Goal: Information Seeking & Learning: Learn about a topic

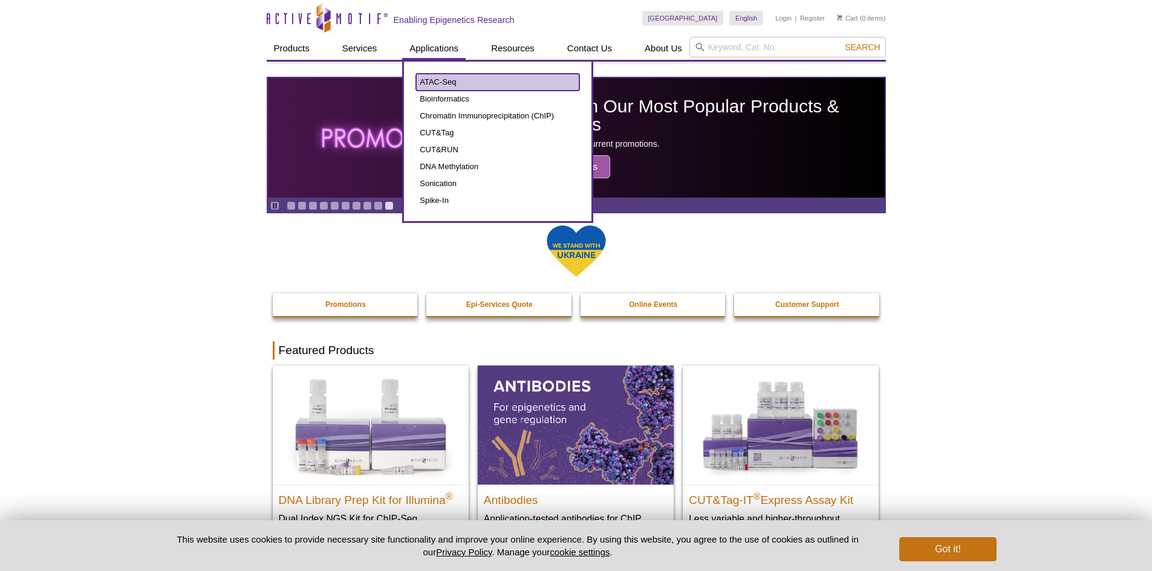
click at [443, 76] on link "ATAC-Seq" at bounding box center [497, 82] width 163 height 17
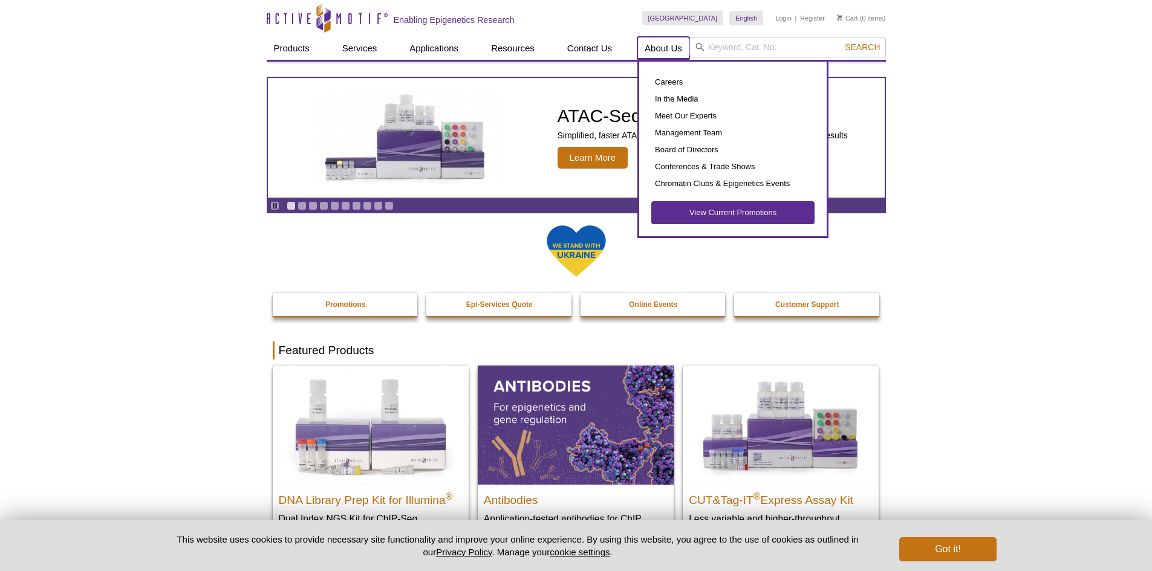
click at [665, 56] on link "About Us" at bounding box center [663, 48] width 52 height 23
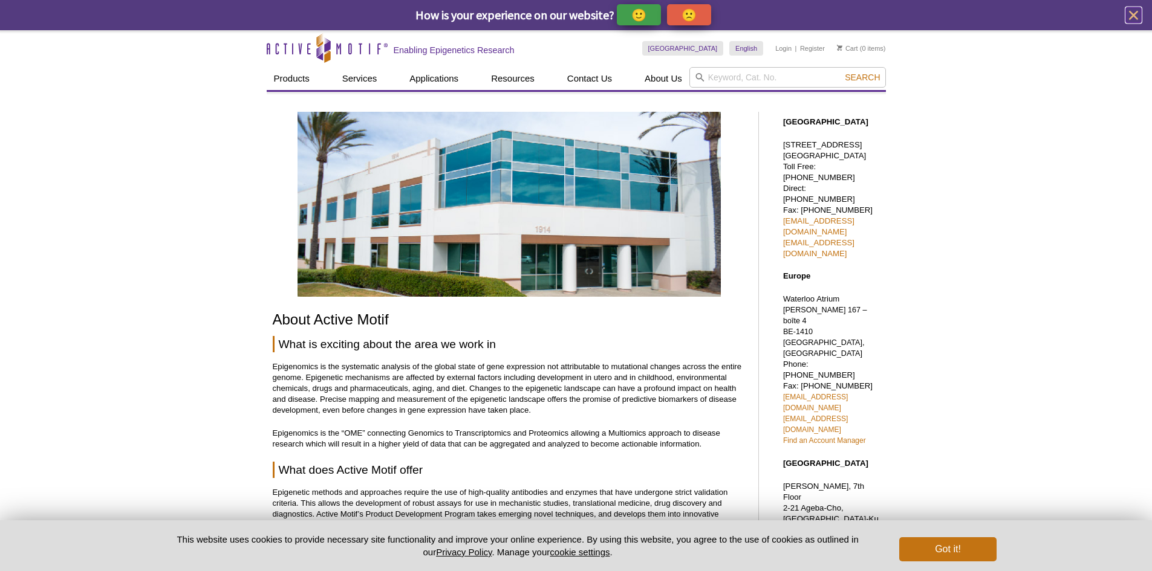
click at [1135, 11] on icon "close" at bounding box center [1133, 15] width 15 height 15
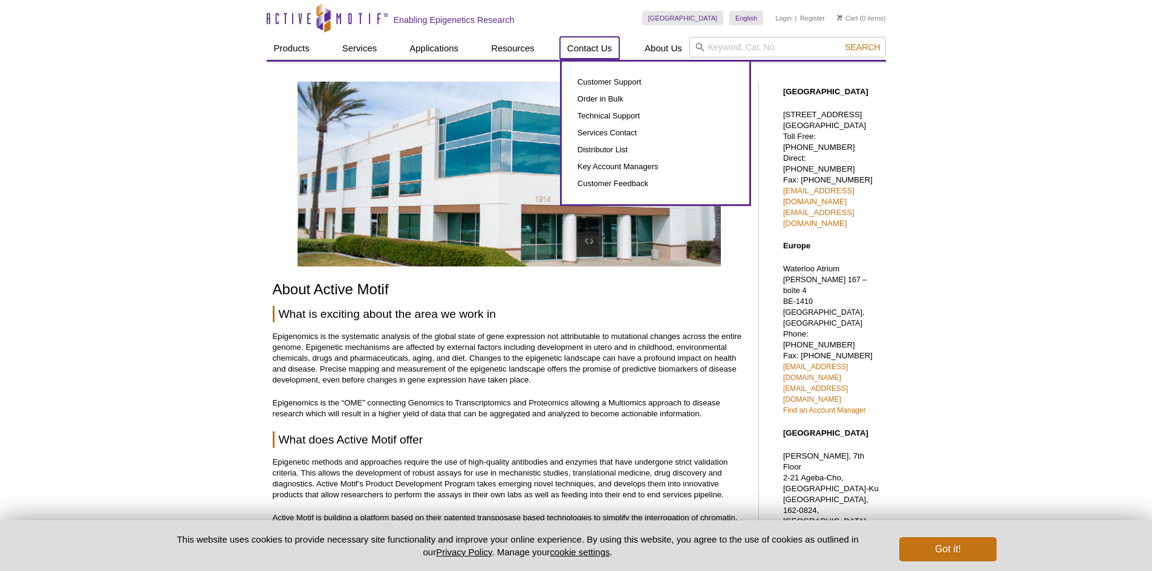
click at [588, 57] on link "Contact Us" at bounding box center [589, 48] width 59 height 23
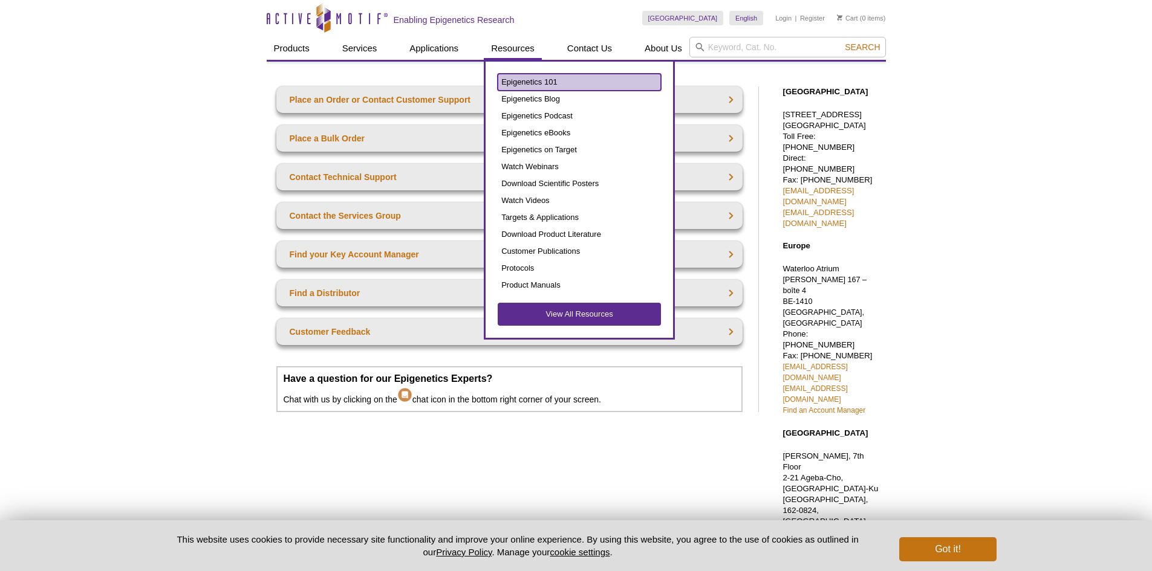
click at [528, 82] on link "Epigenetics 101" at bounding box center [579, 82] width 163 height 17
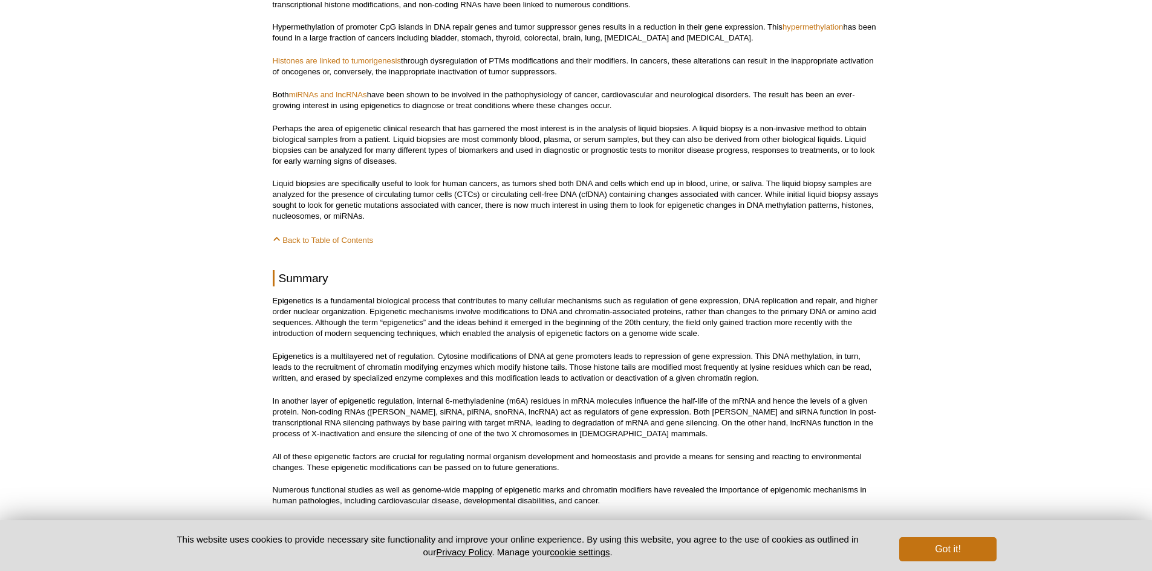
scroll to position [6228, 0]
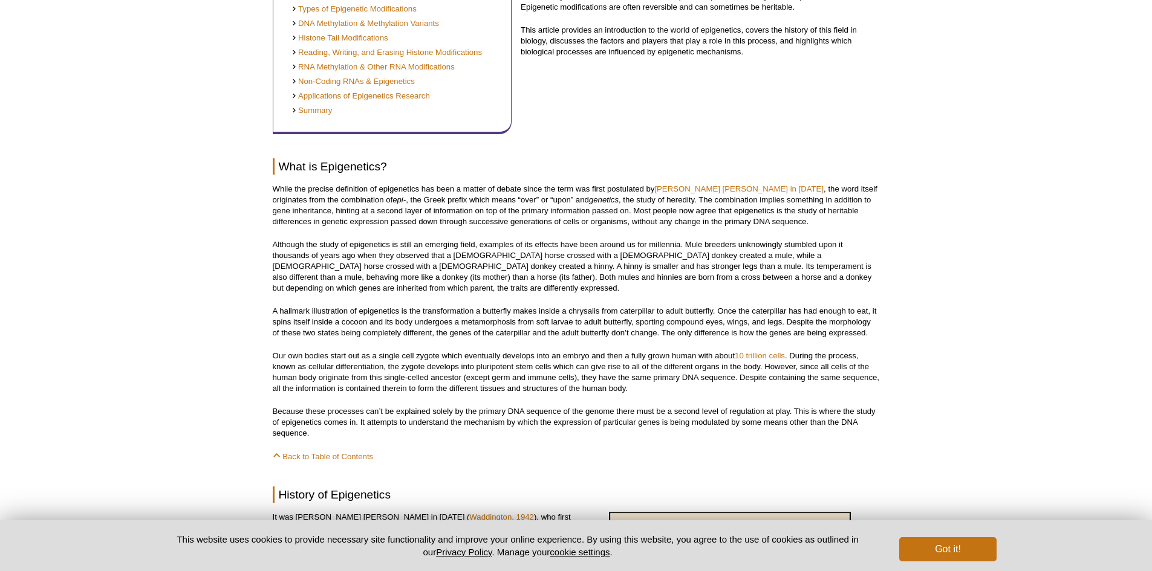
scroll to position [363, 0]
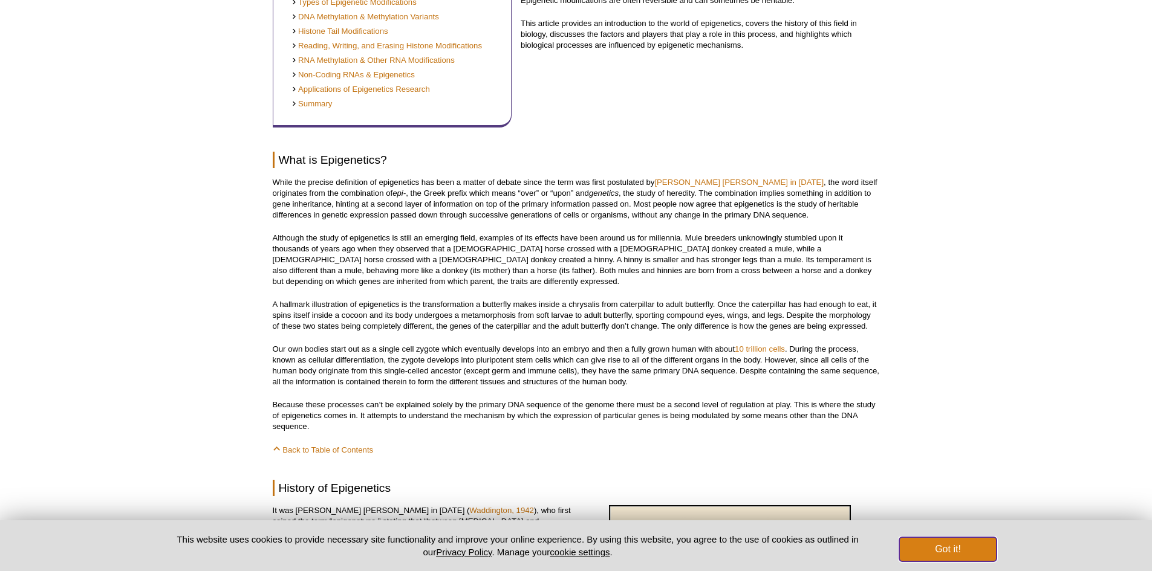
click at [961, 558] on button "Got it!" at bounding box center [947, 550] width 97 height 24
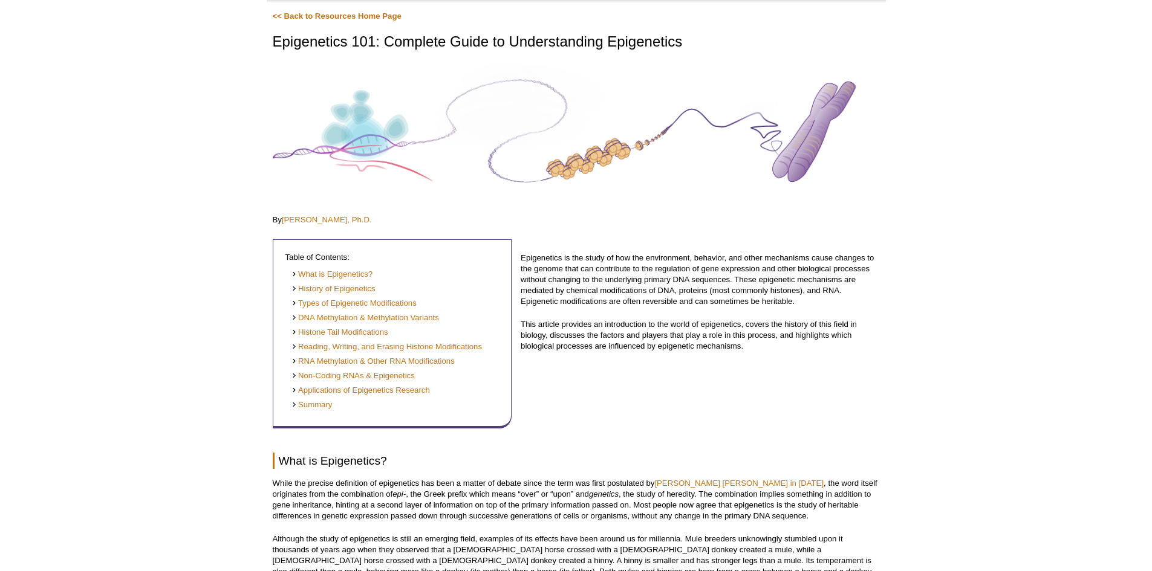
scroll to position [0, 0]
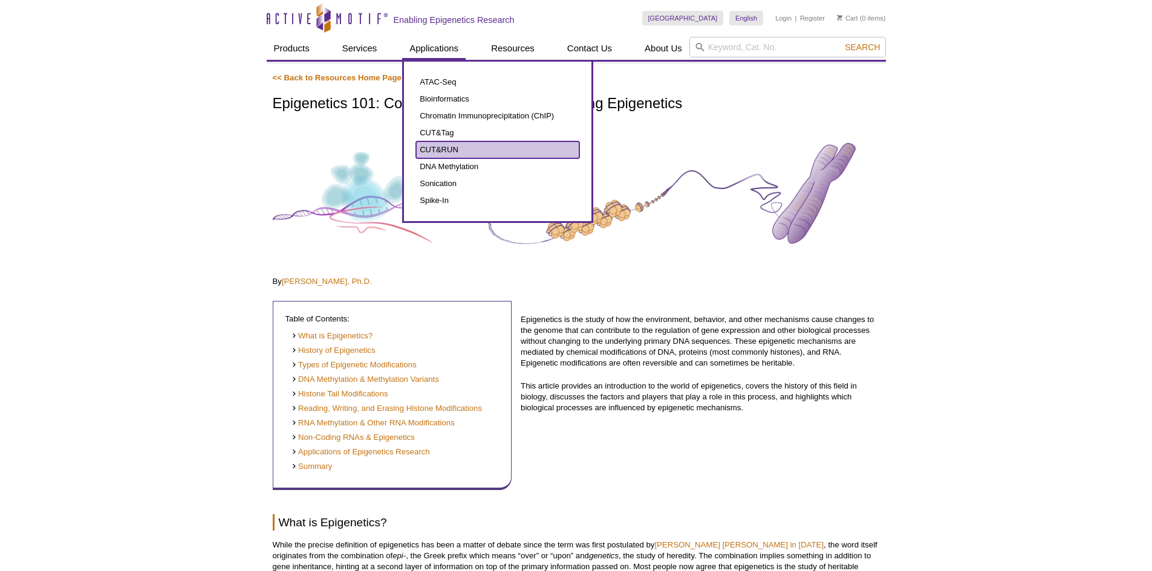
click at [457, 145] on link "CUT&RUN" at bounding box center [497, 149] width 163 height 17
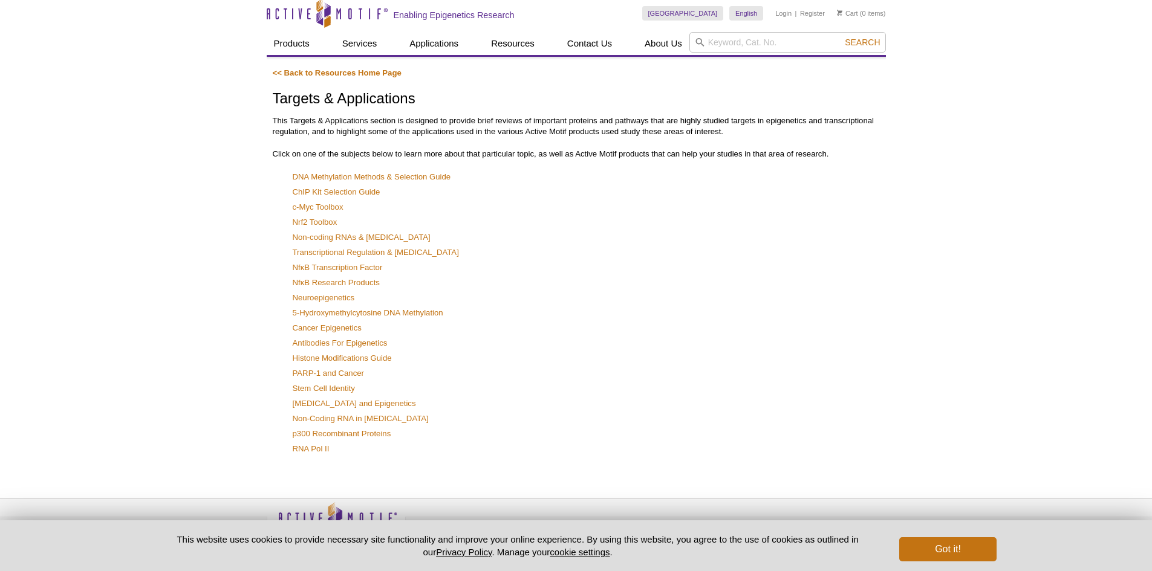
scroll to position [37, 0]
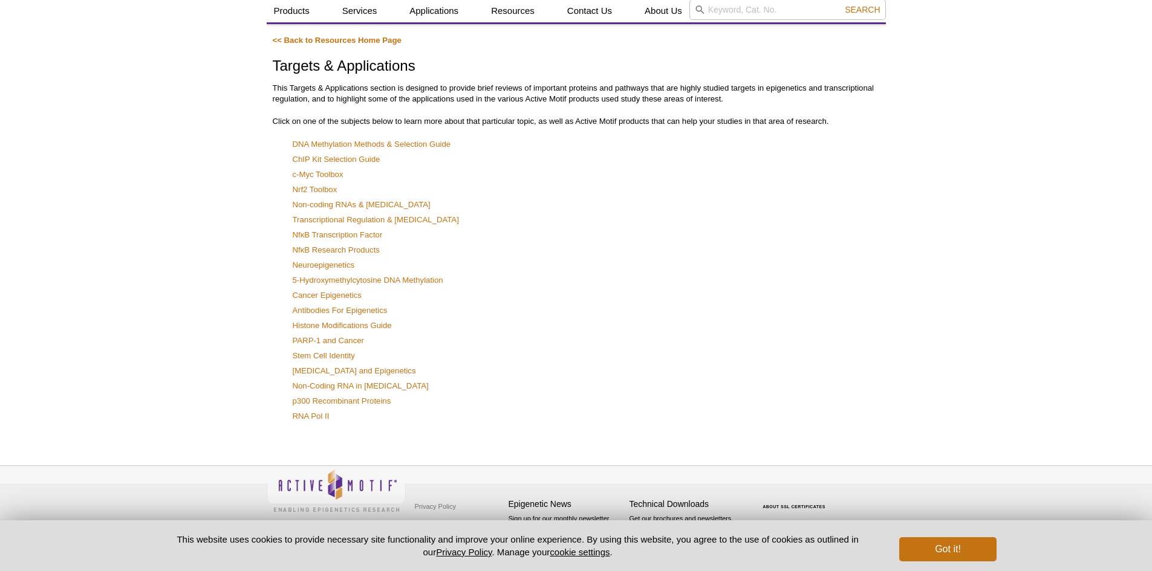
click at [478, 95] on p "This Targets & Applications section is designed to provide brief reviews of imp…" at bounding box center [576, 94] width 607 height 22
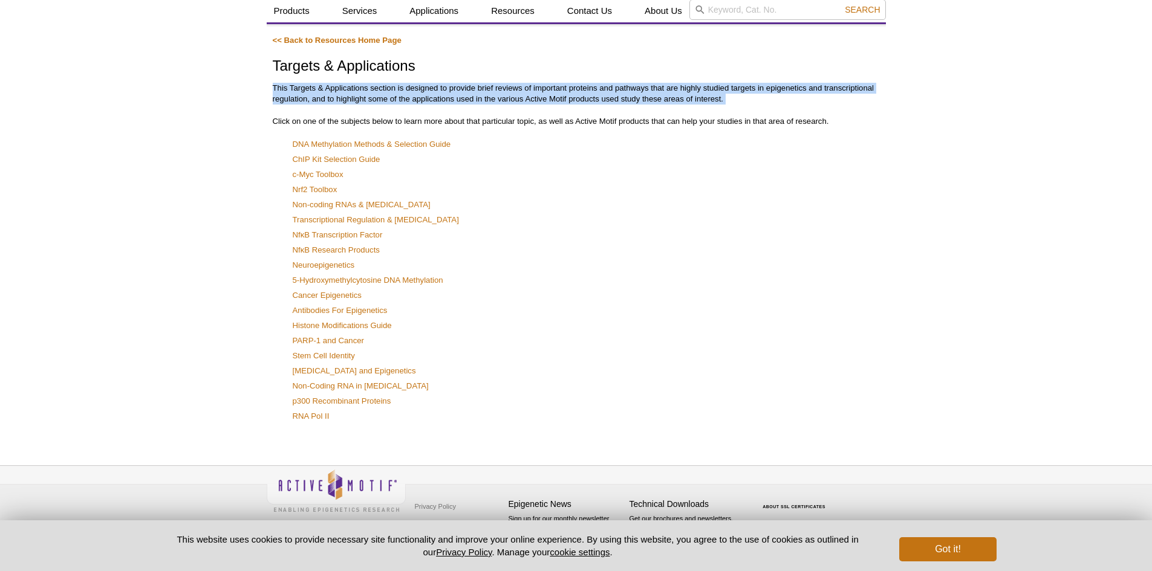
click at [478, 95] on p "This Targets & Applications section is designed to provide brief reviews of imp…" at bounding box center [576, 94] width 607 height 22
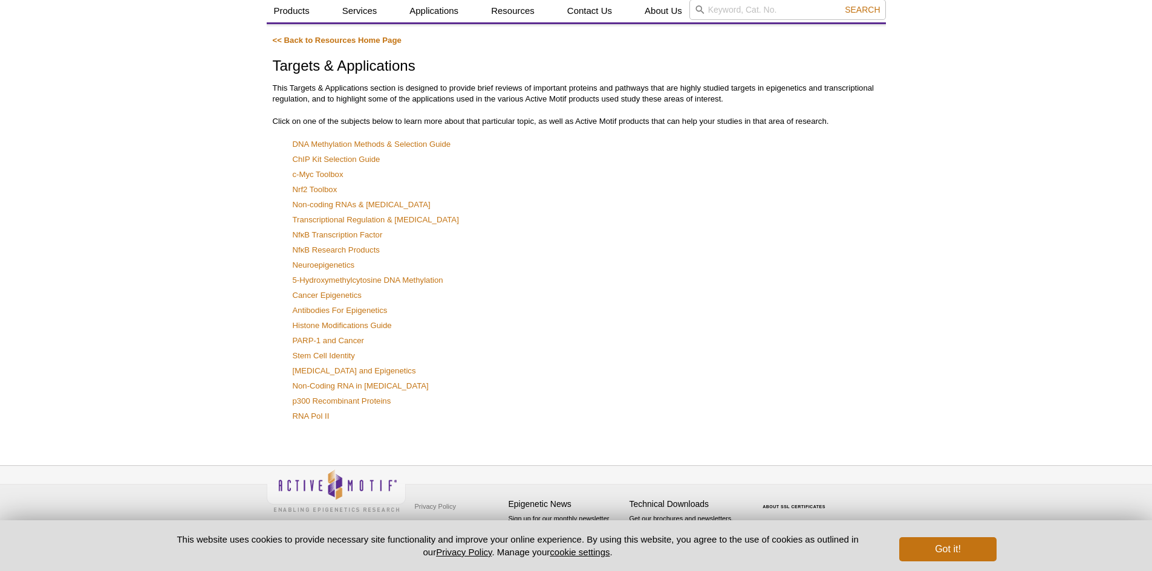
click at [499, 112] on div "<< Back to Resources Home Page Targets & Applications This Targets & Applicatio…" at bounding box center [576, 230] width 607 height 391
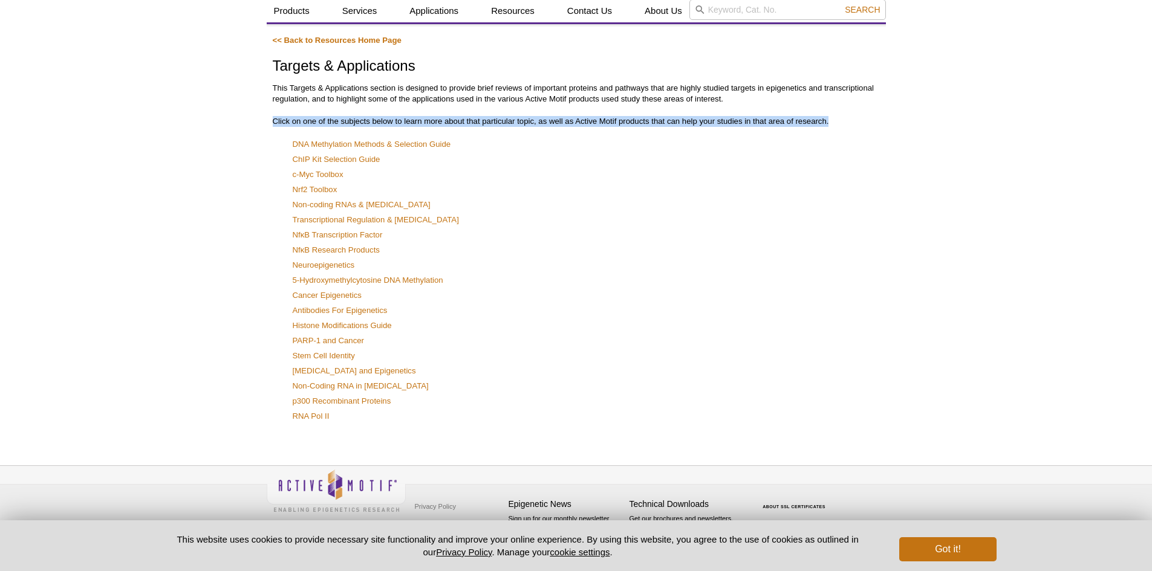
click at [499, 112] on div "<< Back to Resources Home Page Targets & Applications This Targets & Applicatio…" at bounding box center [576, 230] width 607 height 391
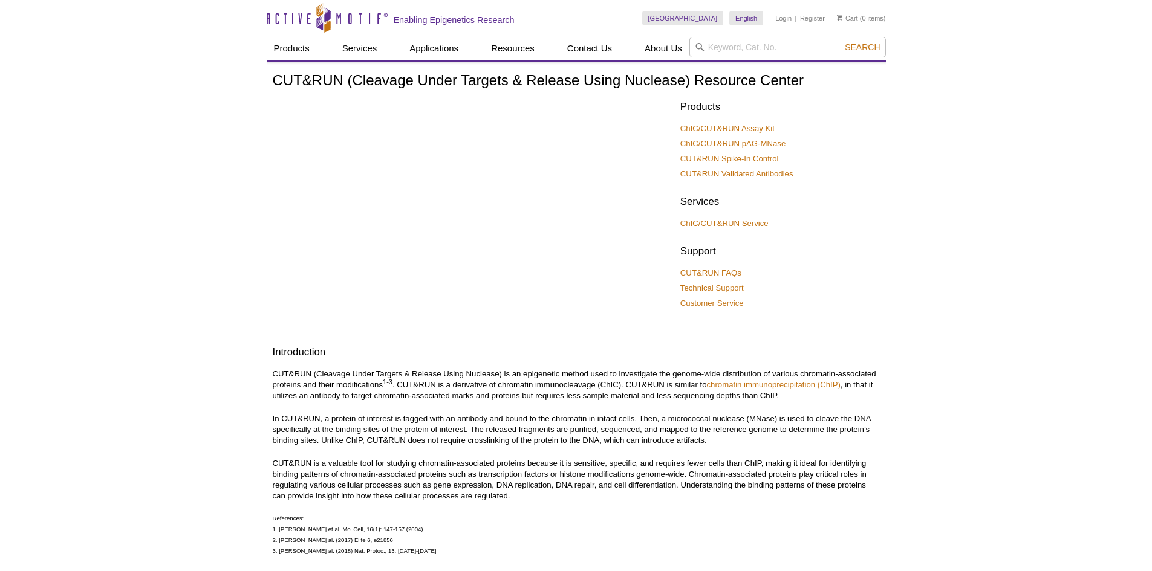
click at [480, 371] on p "CUT&RUN (Cleavage Under Targets & Release Using Nuclease) is an epigenetic meth…" at bounding box center [576, 385] width 607 height 33
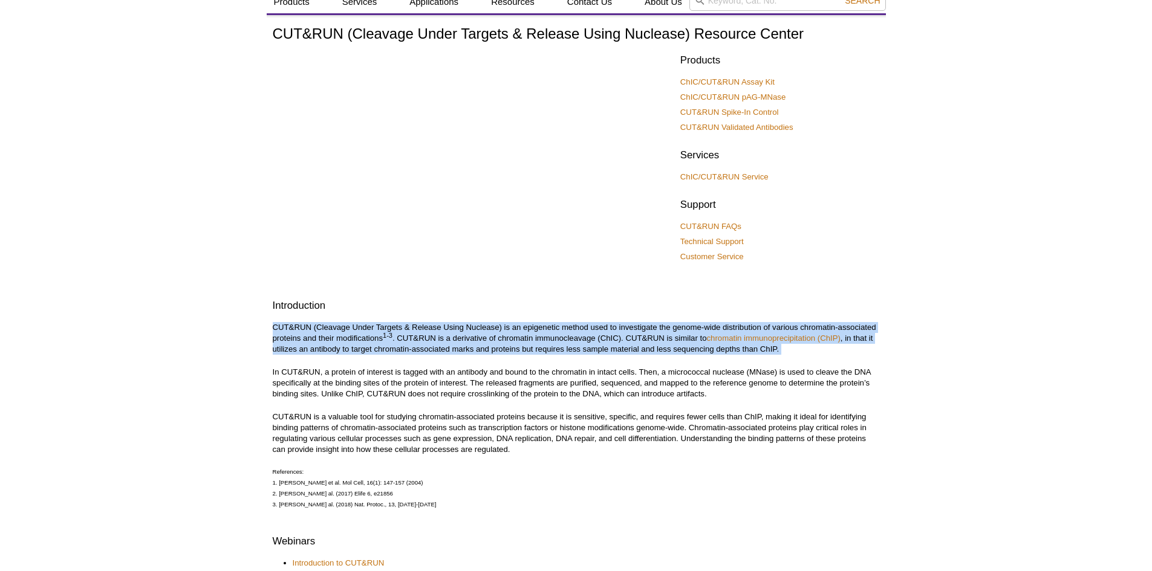
scroll to position [121, 0]
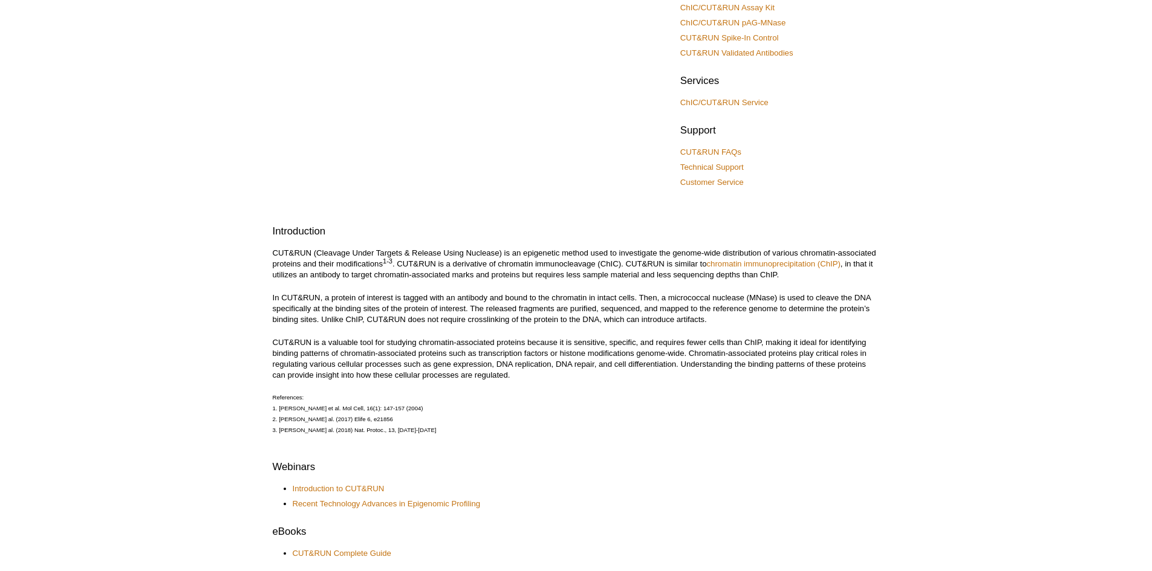
click at [479, 366] on p "CUT&RUN is a valuable tool for studying chromatin-associated proteins because i…" at bounding box center [576, 359] width 607 height 44
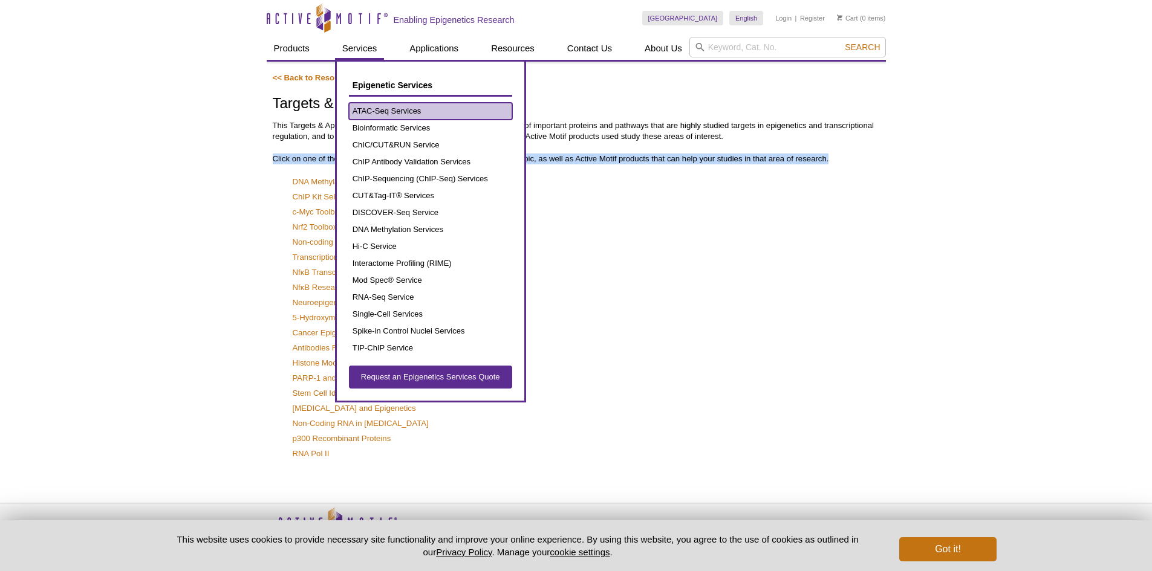
click at [412, 111] on link "ATAC-Seq Services" at bounding box center [430, 111] width 163 height 17
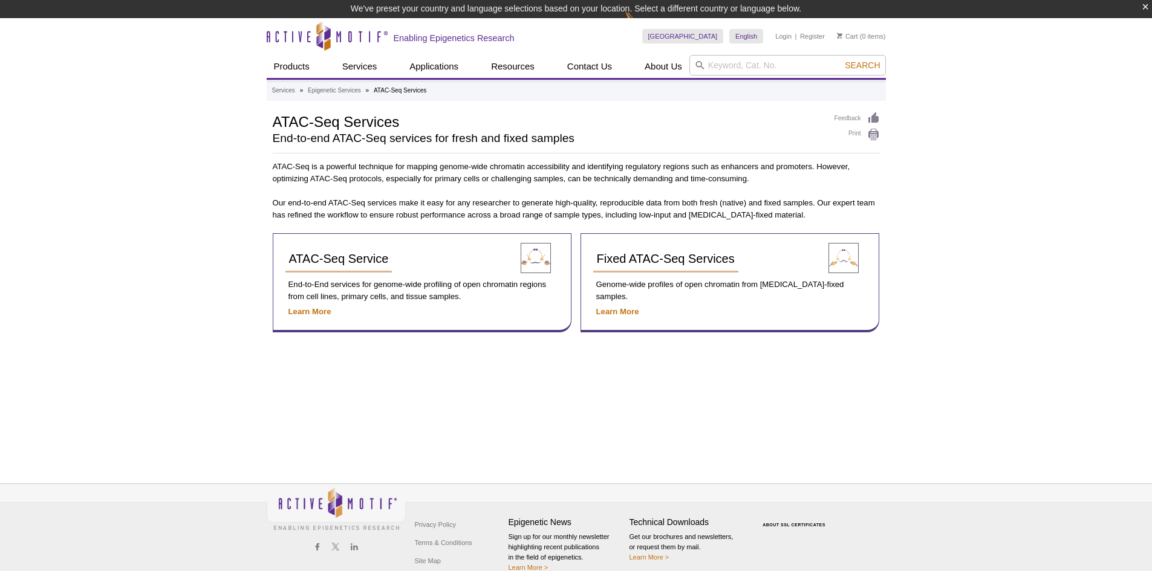
click at [467, 176] on p "ATAC-Seq is a powerful technique for mapping genome-wide chromatin accessibilit…" at bounding box center [576, 173] width 607 height 24
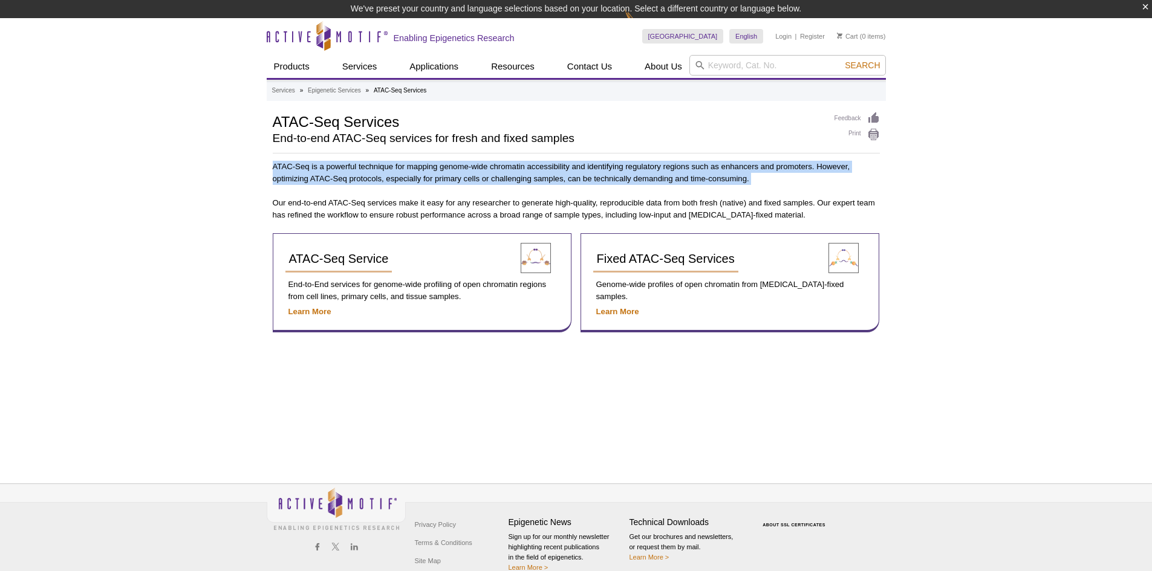
click at [467, 176] on p "ATAC-Seq is a powerful technique for mapping genome-wide chromatin accessibilit…" at bounding box center [576, 173] width 607 height 24
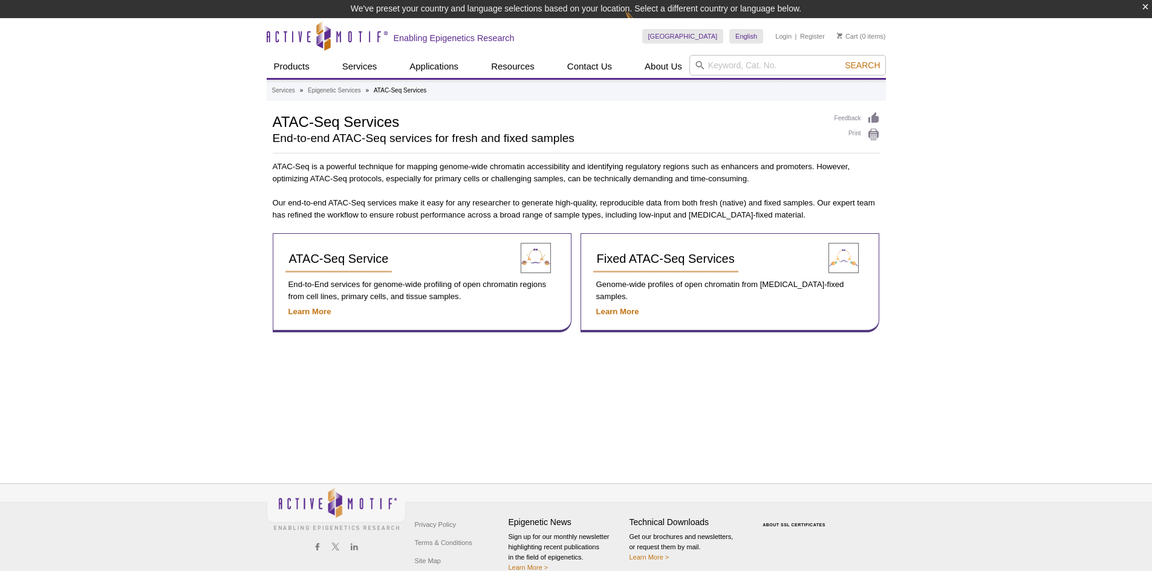
click at [455, 206] on p "Our end-to-end ATAC-Seq services make it easy for any researcher to generate hi…" at bounding box center [576, 209] width 607 height 24
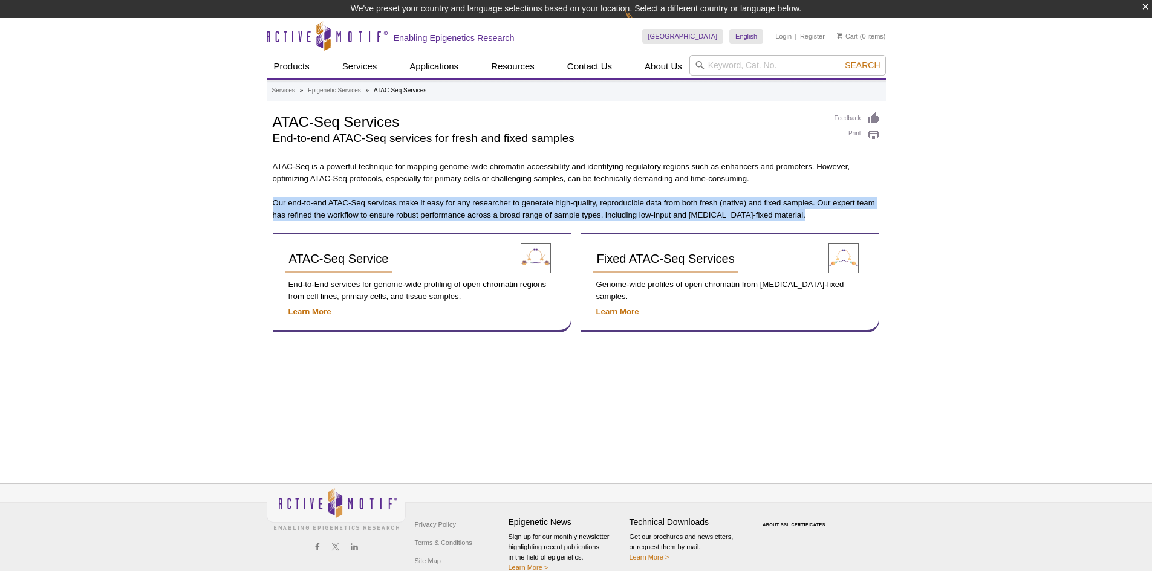
click at [455, 206] on p "Our end-to-end ATAC-Seq services make it easy for any researcher to generate hi…" at bounding box center [576, 209] width 607 height 24
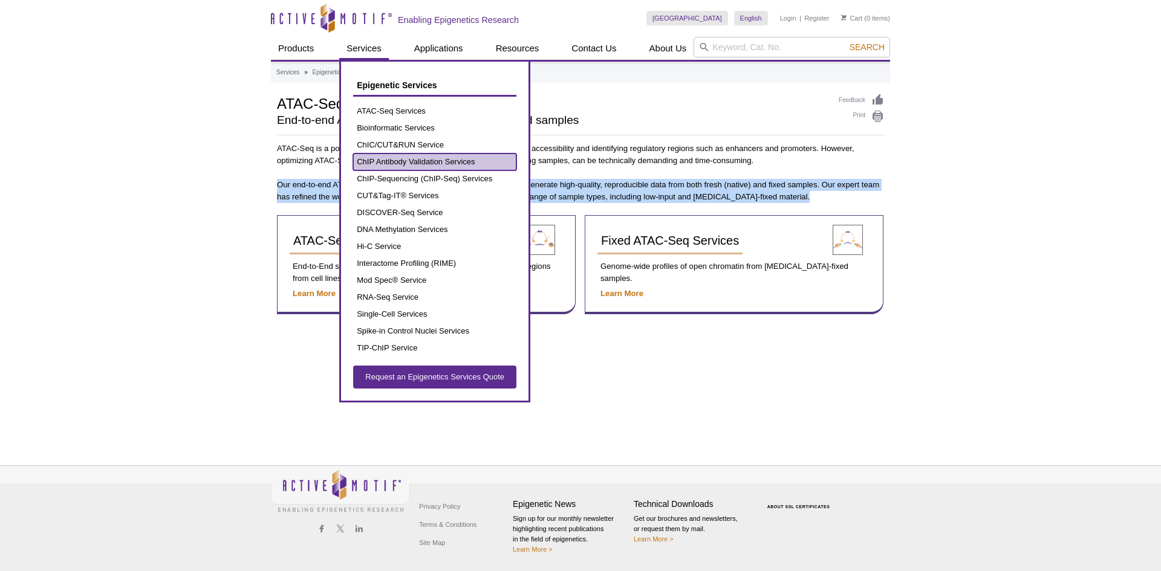
click at [387, 159] on link "ChIP Antibody Validation Services" at bounding box center [434, 162] width 163 height 17
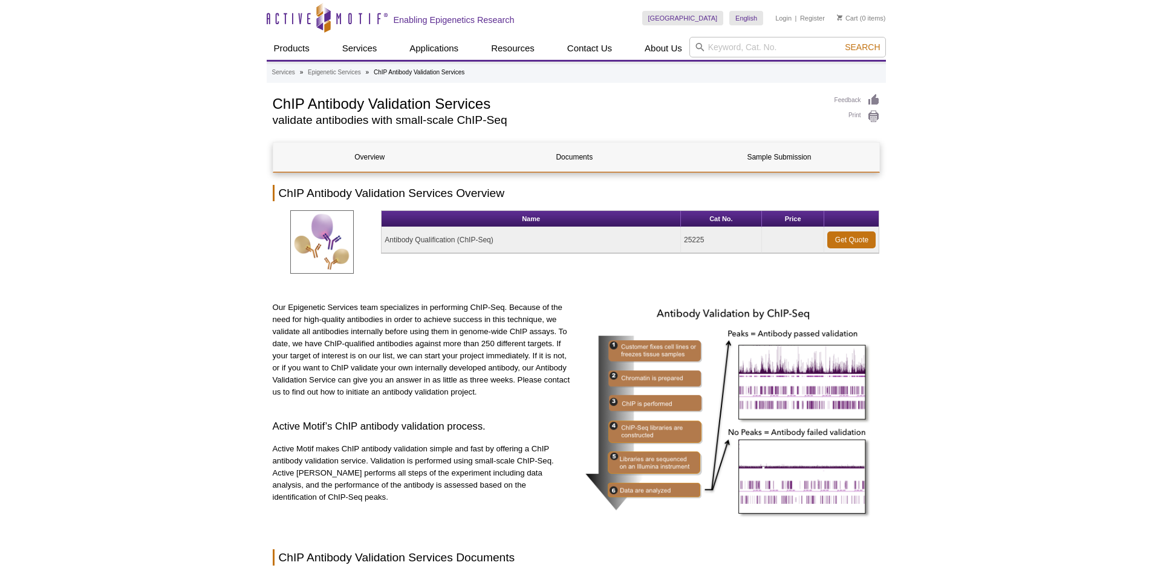
click at [949, 232] on div "Active Motif Logo Enabling Epigenetics Research 0 Search Skip to content Active…" at bounding box center [576, 511] width 1152 height 1022
